Goal: Task Accomplishment & Management: Complete application form

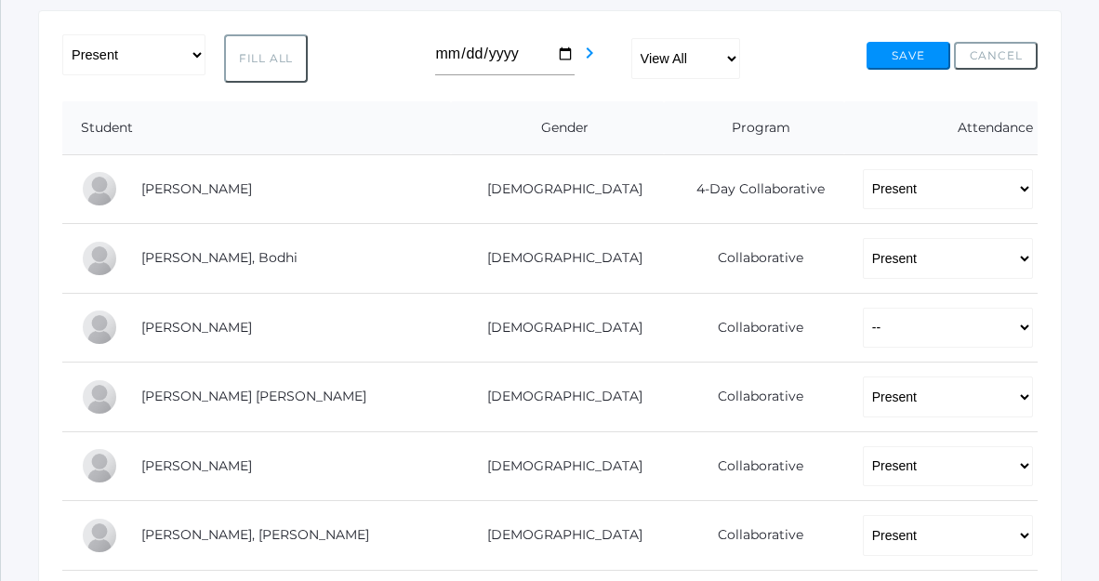
scroll to position [352, 0]
click at [868, 315] on select "-- Present Present-At-Home Tardy Excused Tardy Unexcused Absent Excused Absent …" at bounding box center [948, 326] width 170 height 41
select select "P"
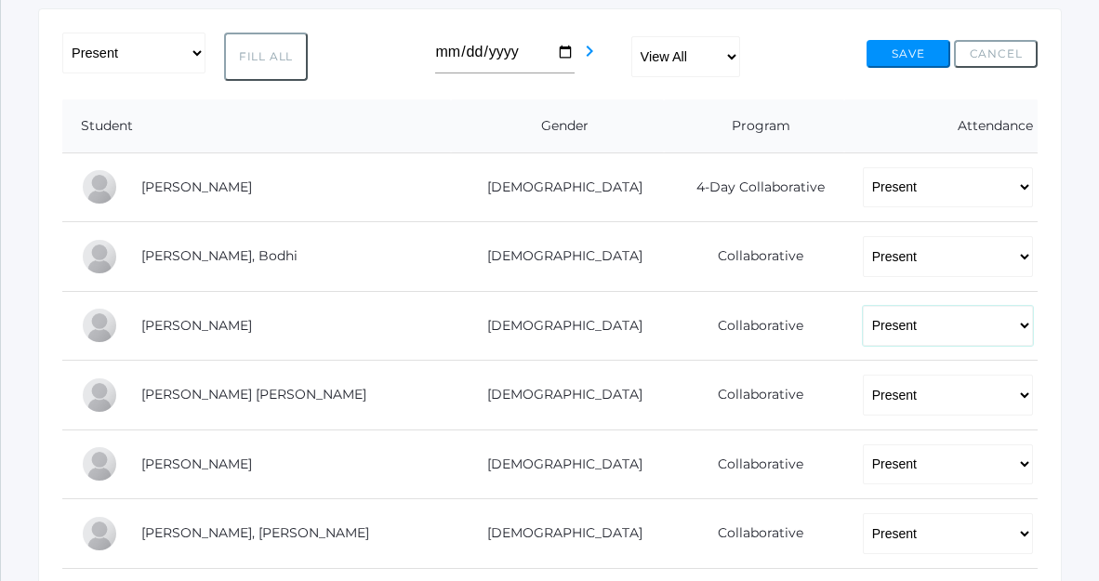
click at [863, 306] on select "-- Present Present-At-Home Tardy Excused Tardy Unexcused Absent Excused Absent …" at bounding box center [948, 326] width 170 height 41
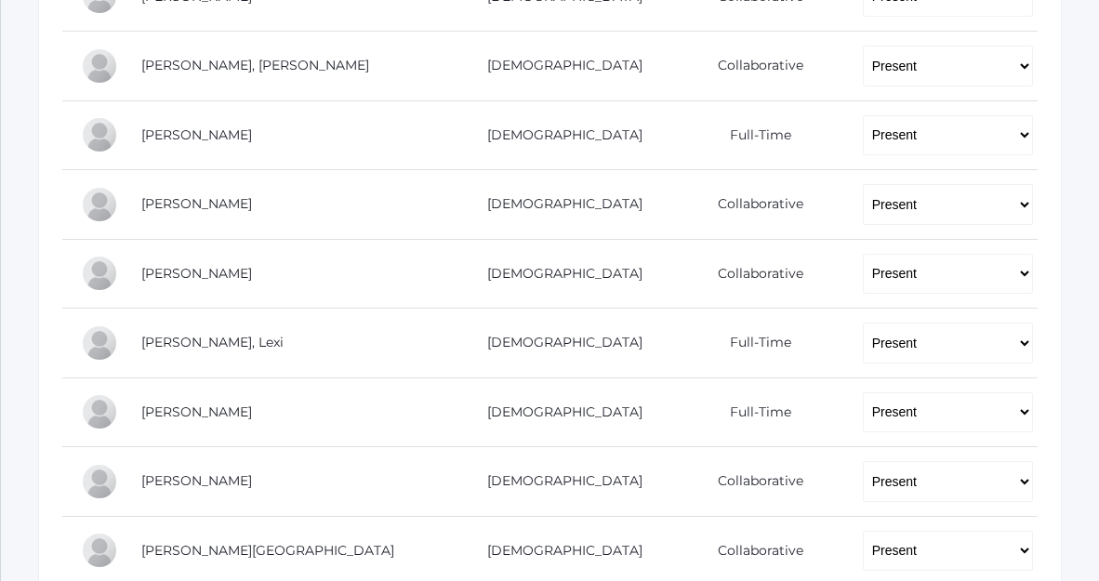
scroll to position [821, 0]
click at [863, 266] on select "-- Present Present-At-Home Tardy Excused Tardy Unexcused Absent Excused Absent …" at bounding box center [948, 272] width 170 height 41
click at [863, 252] on select "-- Present Present-At-Home Tardy Excused Tardy Unexcused Absent Excused Absent …" at bounding box center [948, 272] width 170 height 41
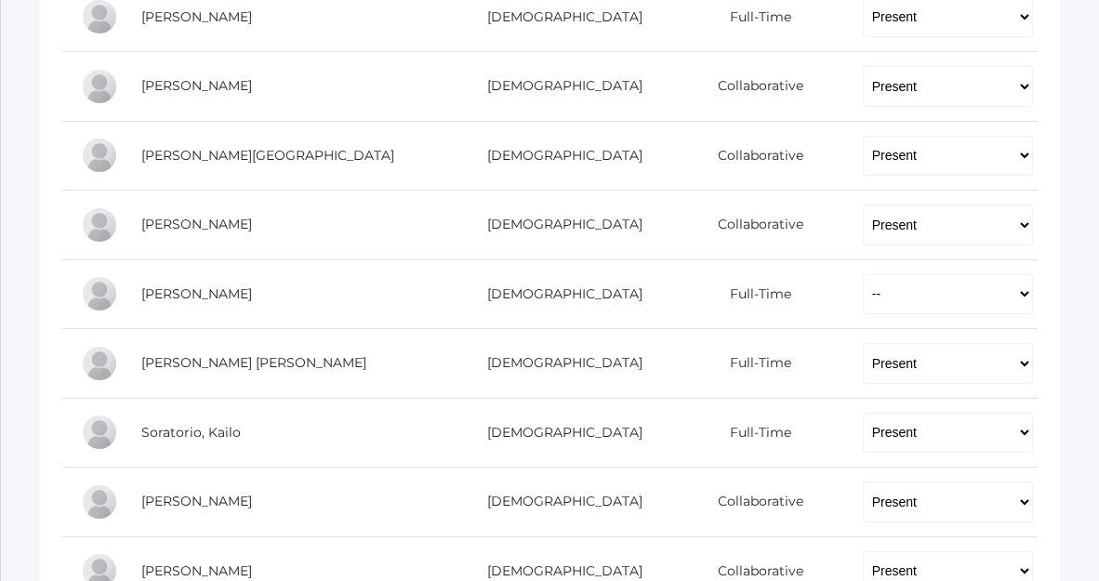
scroll to position [1216, 0]
click at [863, 298] on select "-- Present Present-At-Home Tardy Excused Tardy Unexcused Absent Excused Absent …" at bounding box center [948, 293] width 170 height 41
select select "P"
click at [863, 273] on select "-- Present Present-At-Home Tardy Excused Tardy Unexcused Absent Excused Absent …" at bounding box center [948, 293] width 170 height 41
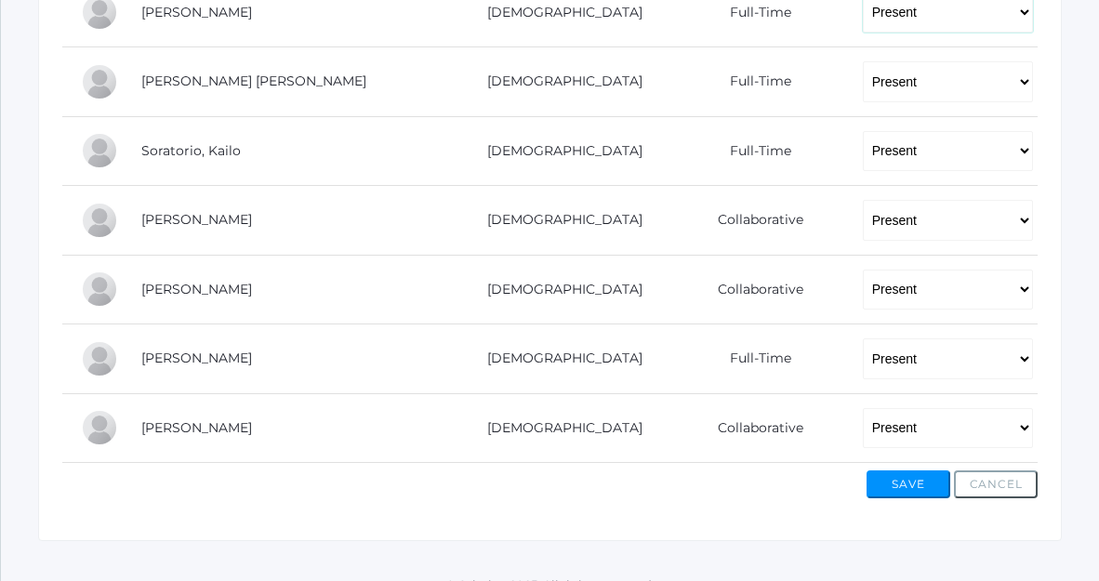
scroll to position [1522, 0]
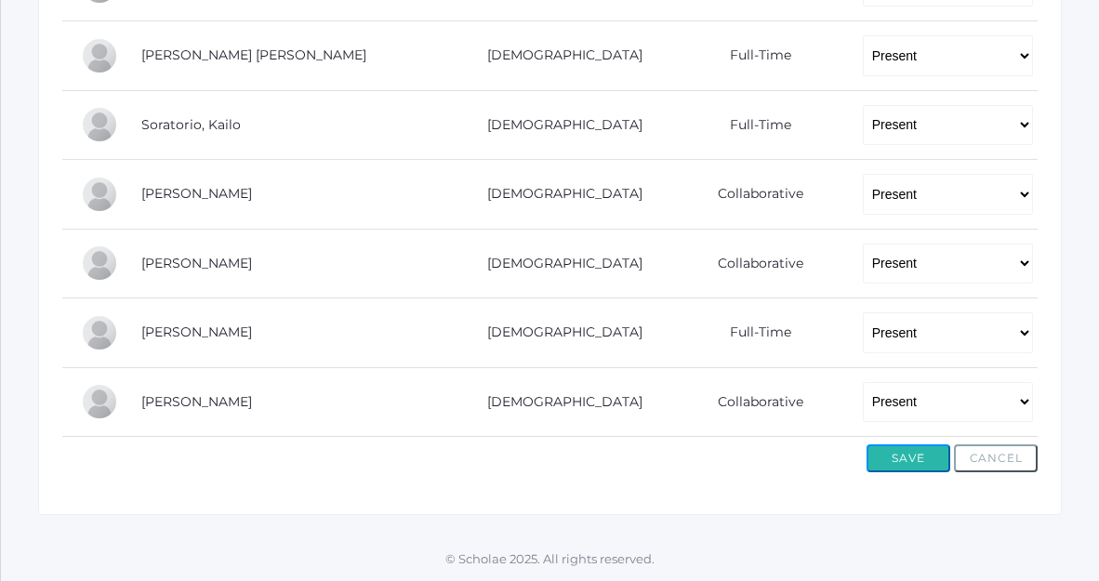
click at [900, 459] on button "Save" at bounding box center [909, 459] width 84 height 28
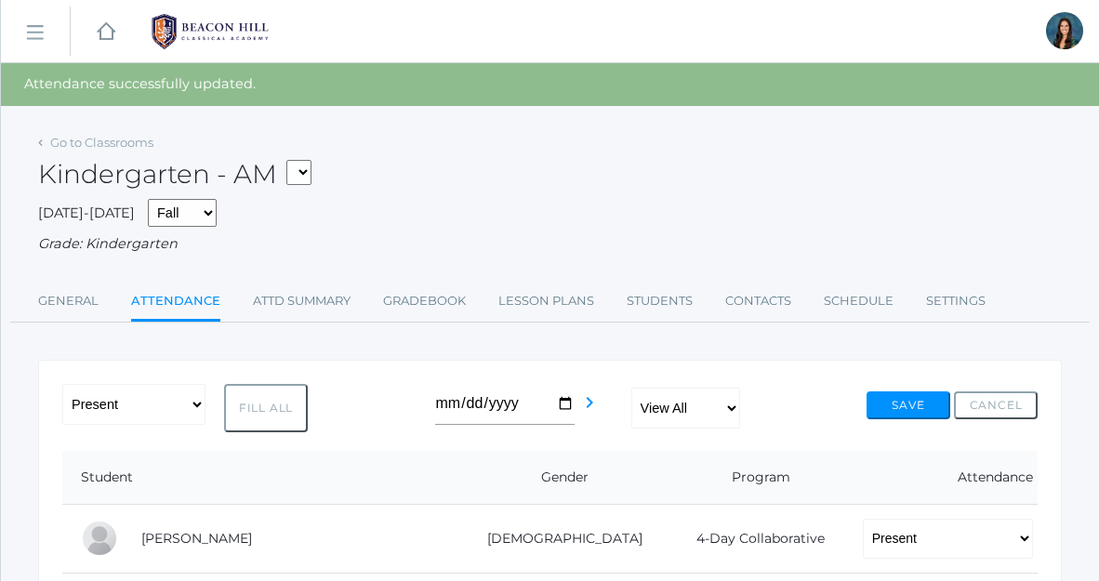
click at [305, 176] on select "*KIND - Kindergarten AM *KIND - Kindergarten PM" at bounding box center [298, 172] width 25 height 25
select select "2131"
click at [292, 160] on select "*KIND - Kindergarten AM *KIND - Kindergarten PM" at bounding box center [298, 172] width 25 height 25
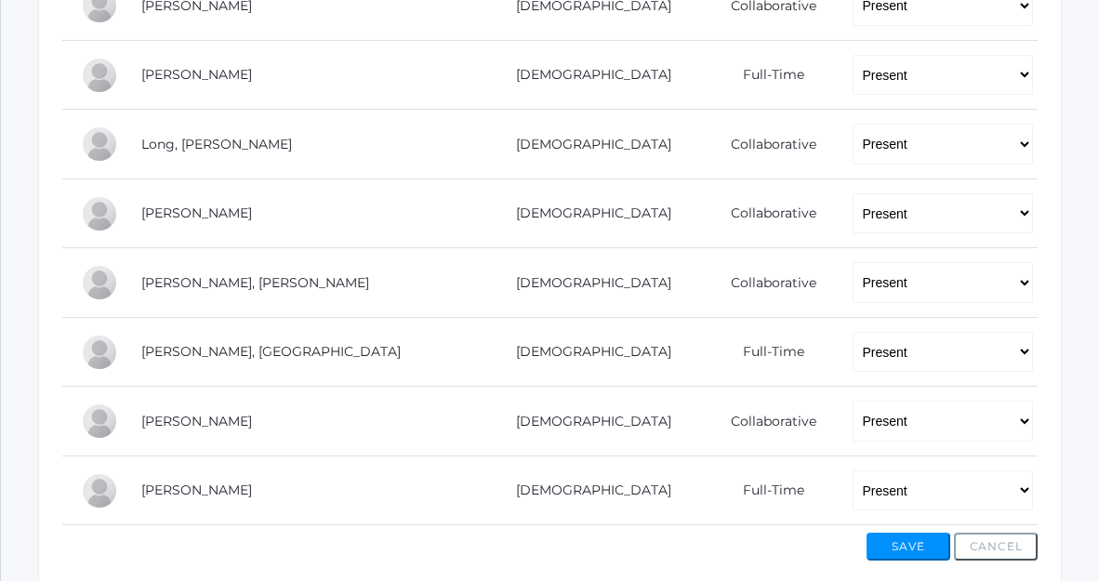
scroll to position [1115, 0]
click at [901, 354] on select "-- Present Present-At-Home Tardy Excused Tardy Unexcused Absent Excused Absent …" at bounding box center [943, 351] width 180 height 41
click at [853, 331] on select "-- Present Present-At-Home Tardy Excused Tardy Unexcused Absent Excused Absent …" at bounding box center [943, 351] width 180 height 41
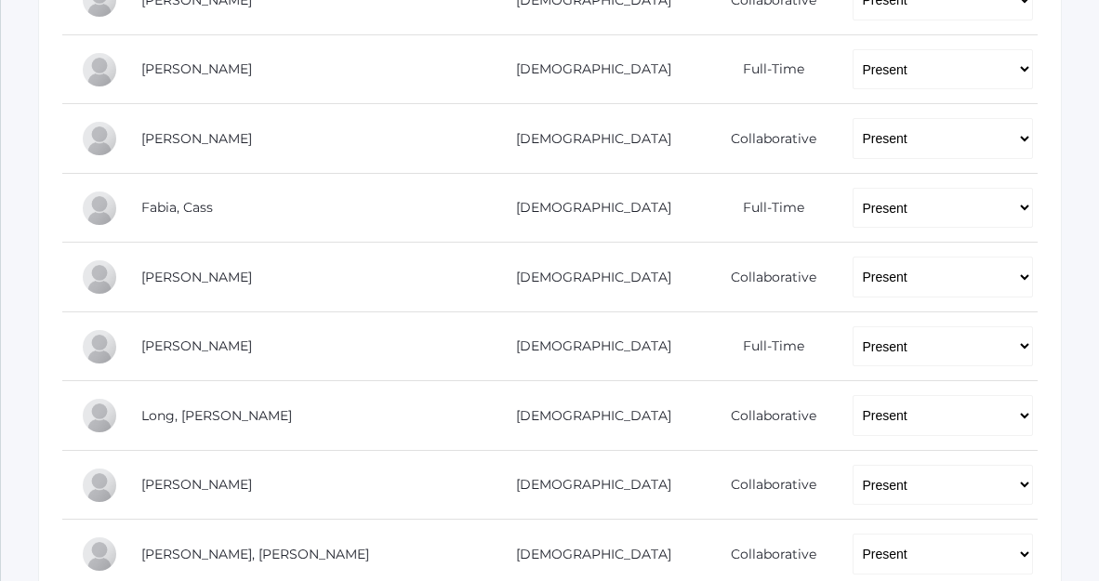
scroll to position [1203, 0]
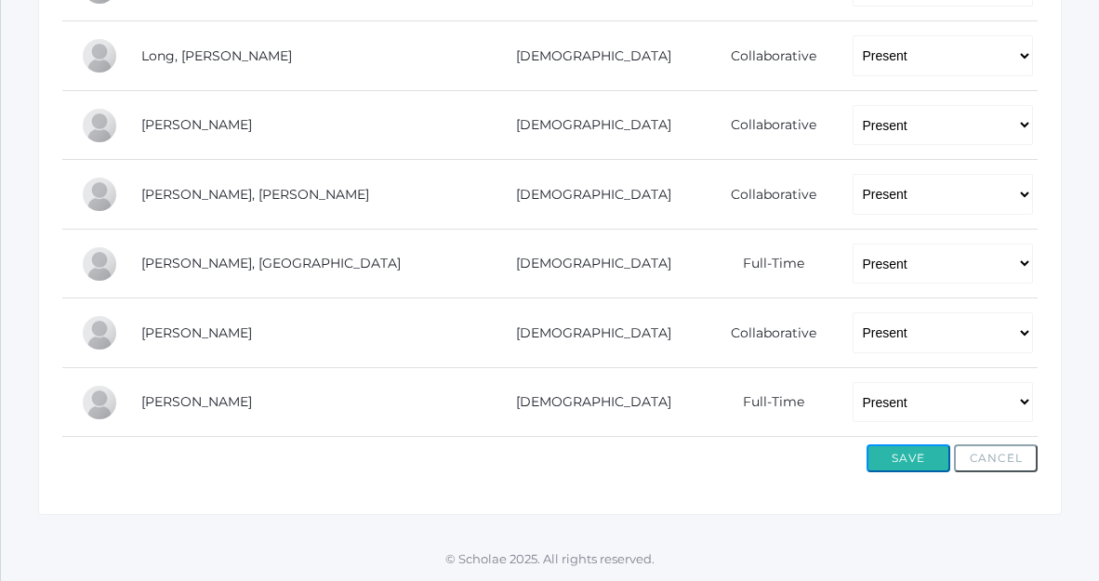
click at [896, 463] on button "Save" at bounding box center [909, 459] width 84 height 28
